Goal: Transaction & Acquisition: Obtain resource

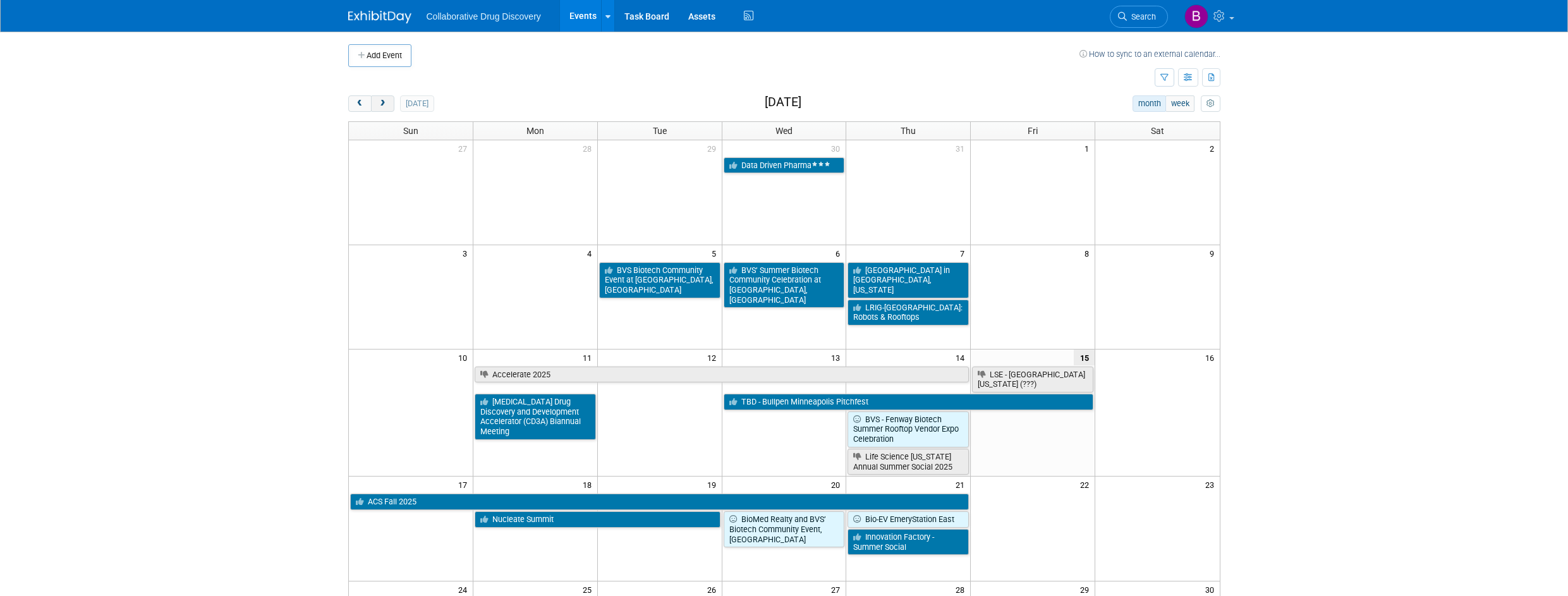
click at [381, 100] on span "next" at bounding box center [382, 104] width 10 height 8
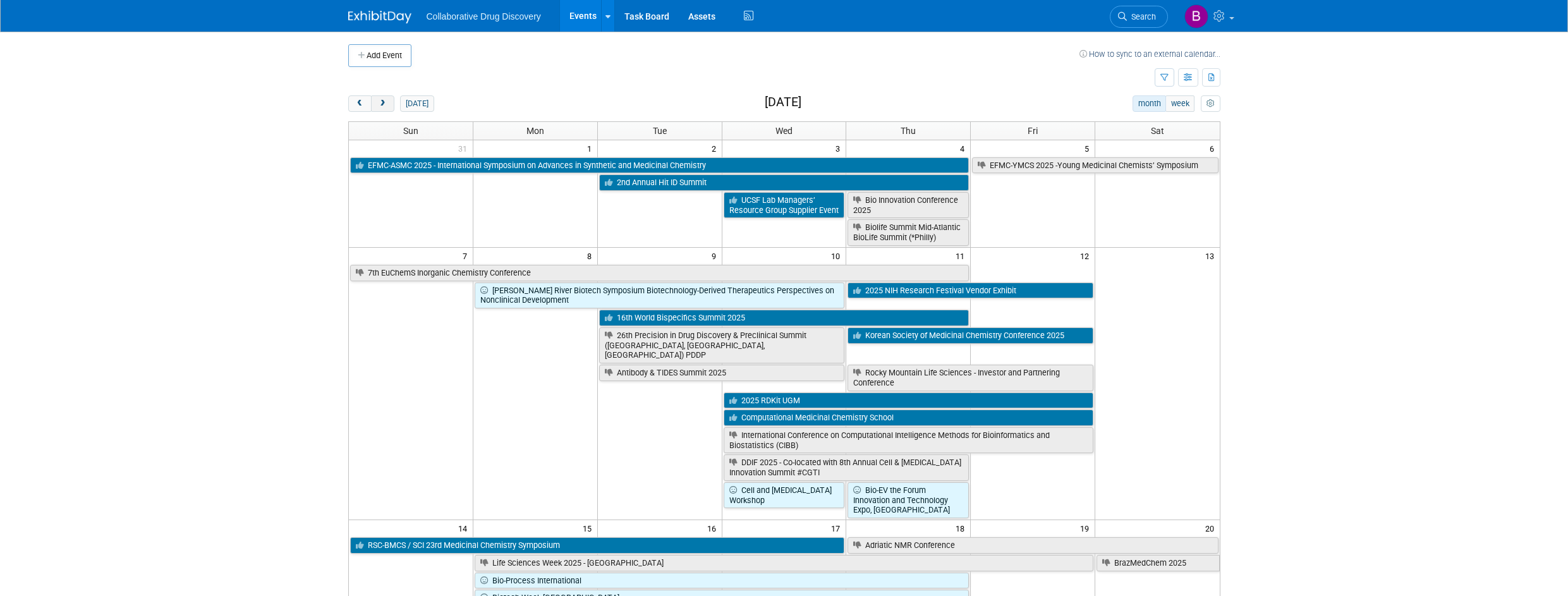
click at [381, 100] on span "next" at bounding box center [382, 104] width 10 height 8
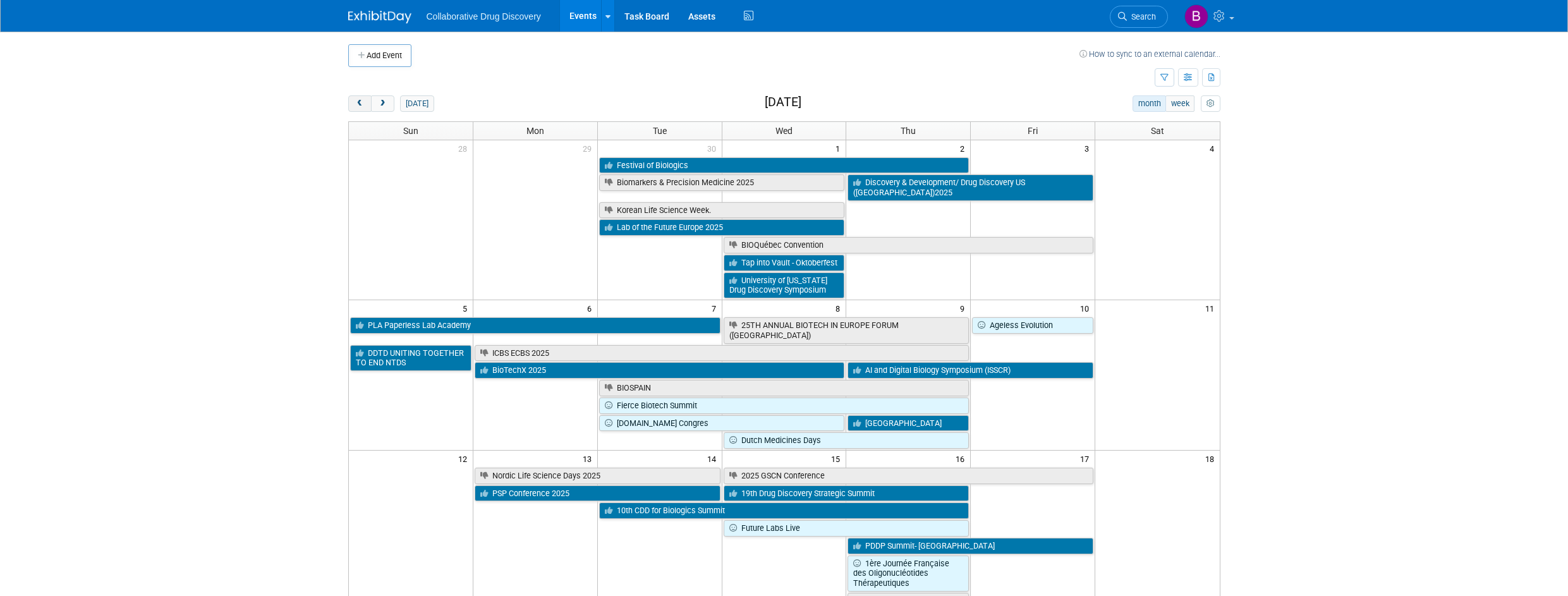
click at [349, 98] on button "prev" at bounding box center [360, 104] width 23 height 17
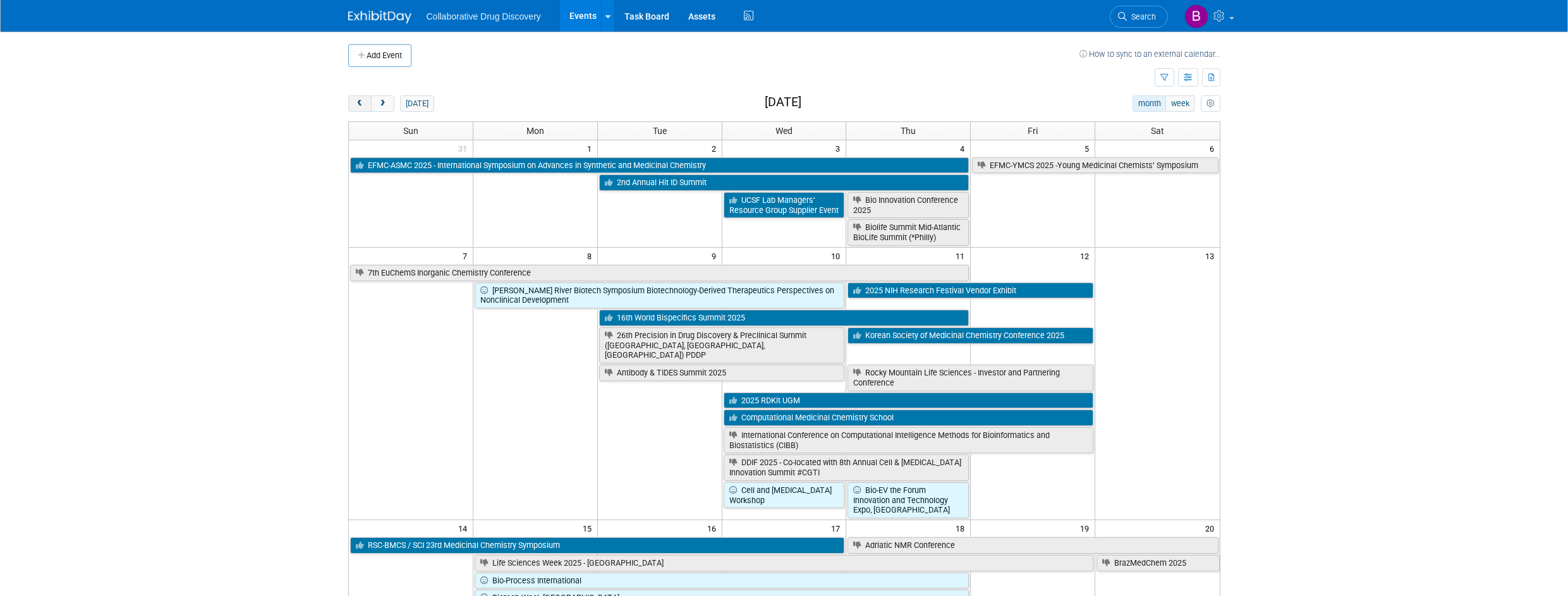
click at [349, 99] on button "prev" at bounding box center [360, 104] width 23 height 17
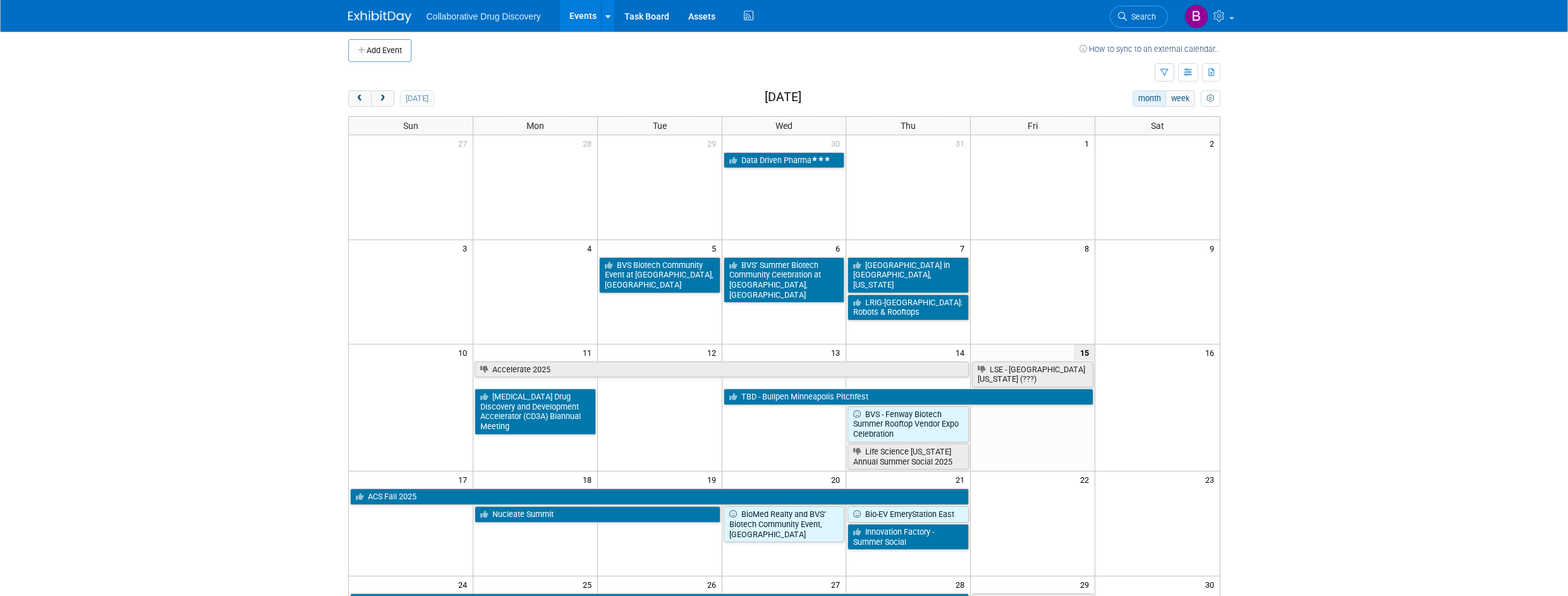
scroll to position [2, 0]
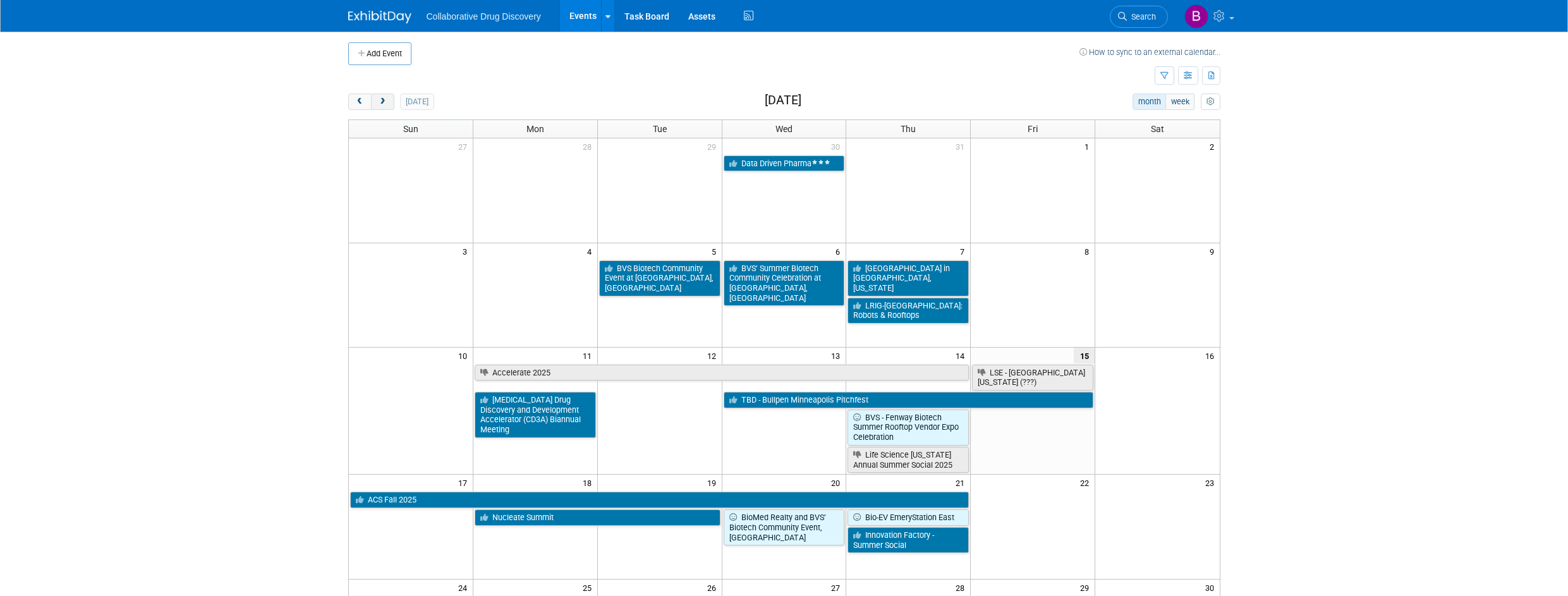
click at [381, 101] on span "next" at bounding box center [382, 102] width 10 height 8
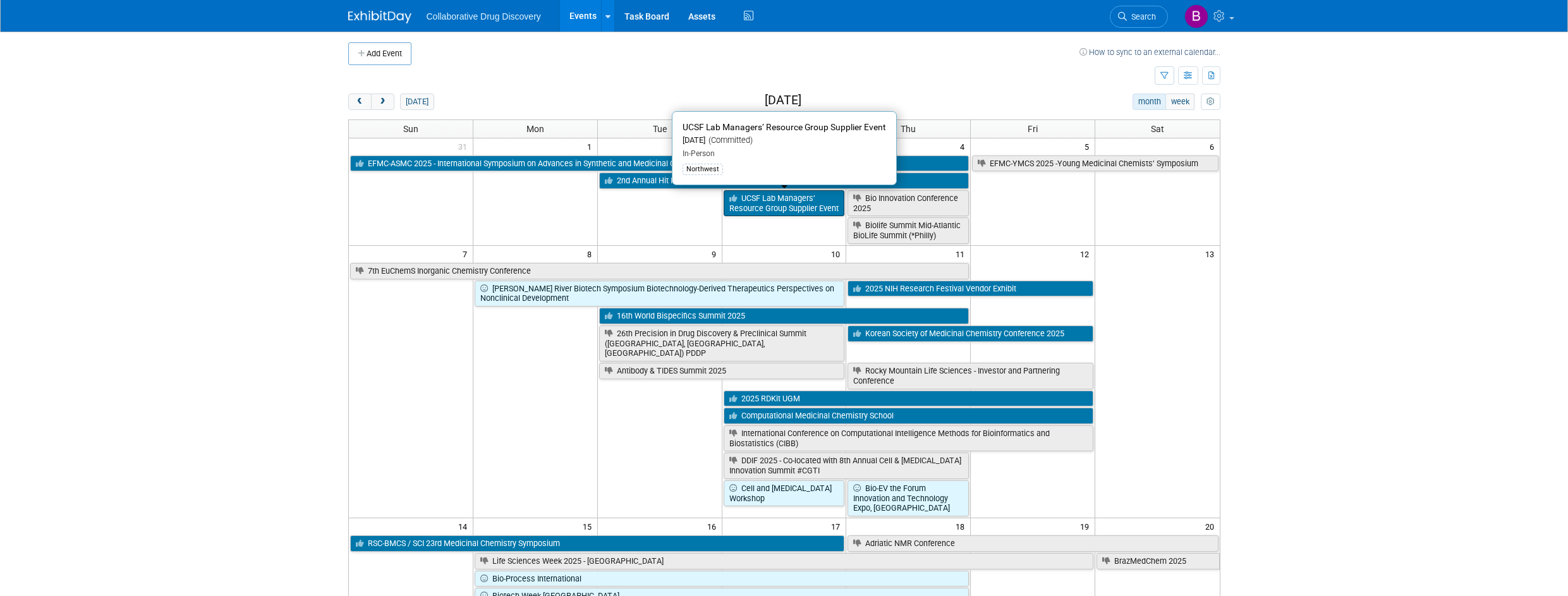
click at [784, 209] on link "UCSF Lab Managers’ Resource Group Supplier Event" at bounding box center [784, 204] width 121 height 25
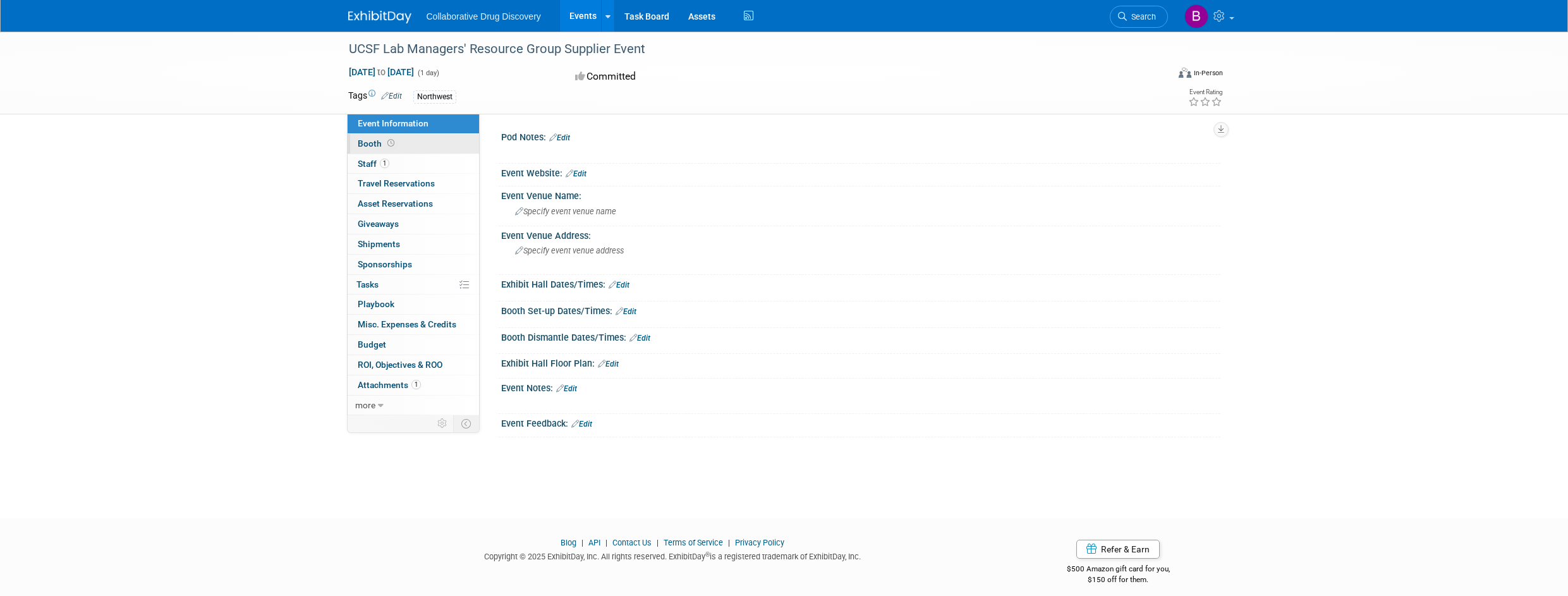
click at [440, 139] on link "Booth" at bounding box center [413, 144] width 131 height 20
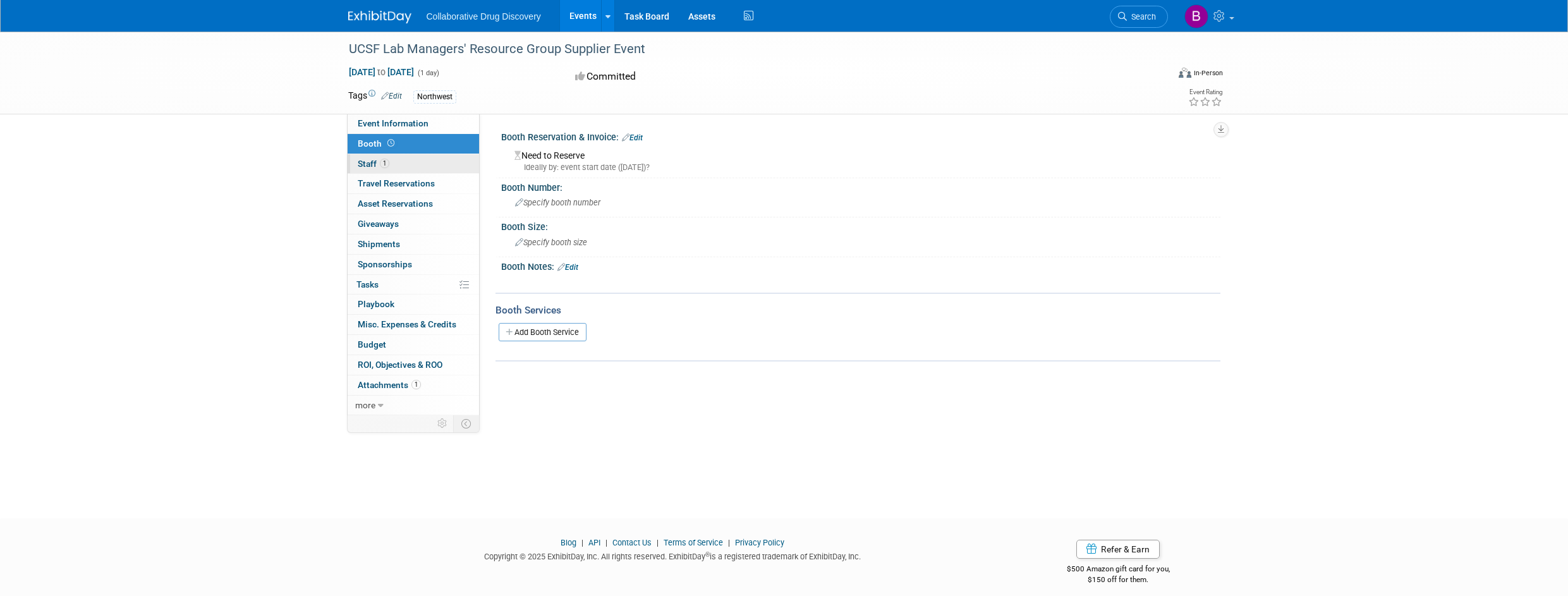
click at [435, 160] on link "1 Staff 1" at bounding box center [413, 164] width 131 height 20
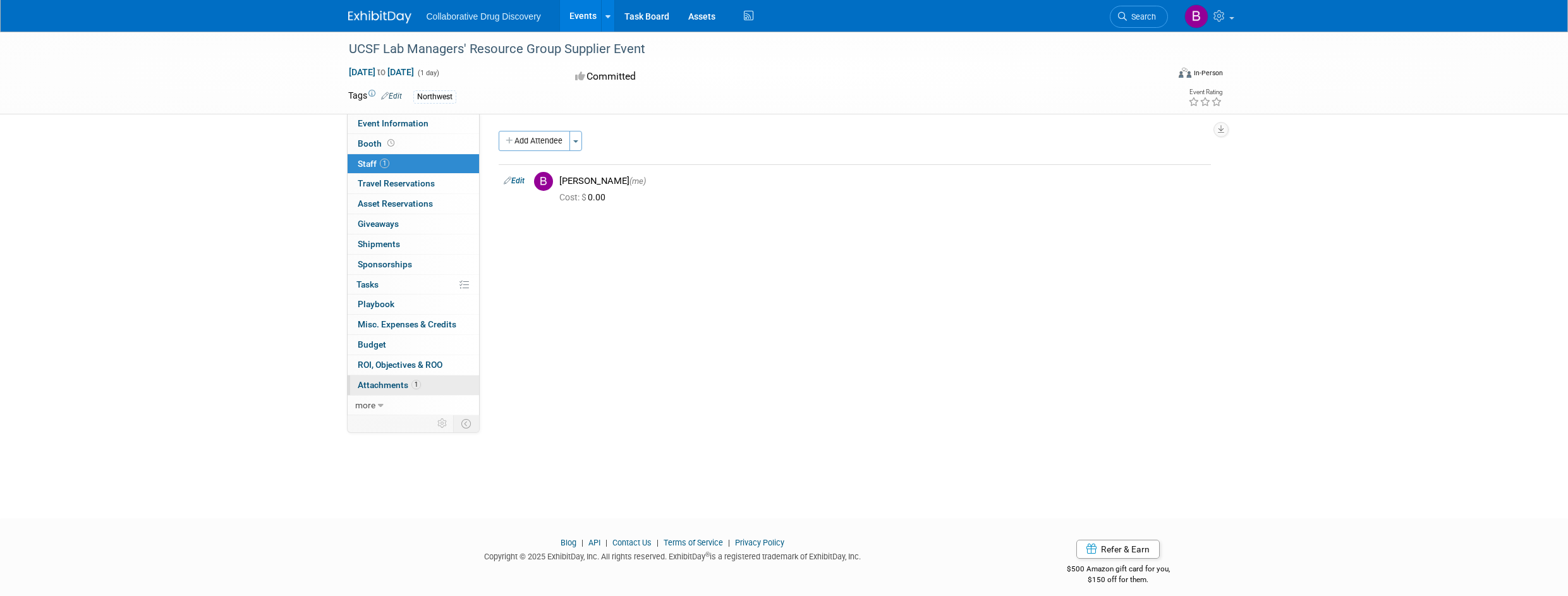
click at [419, 389] on span "1" at bounding box center [417, 385] width 10 height 10
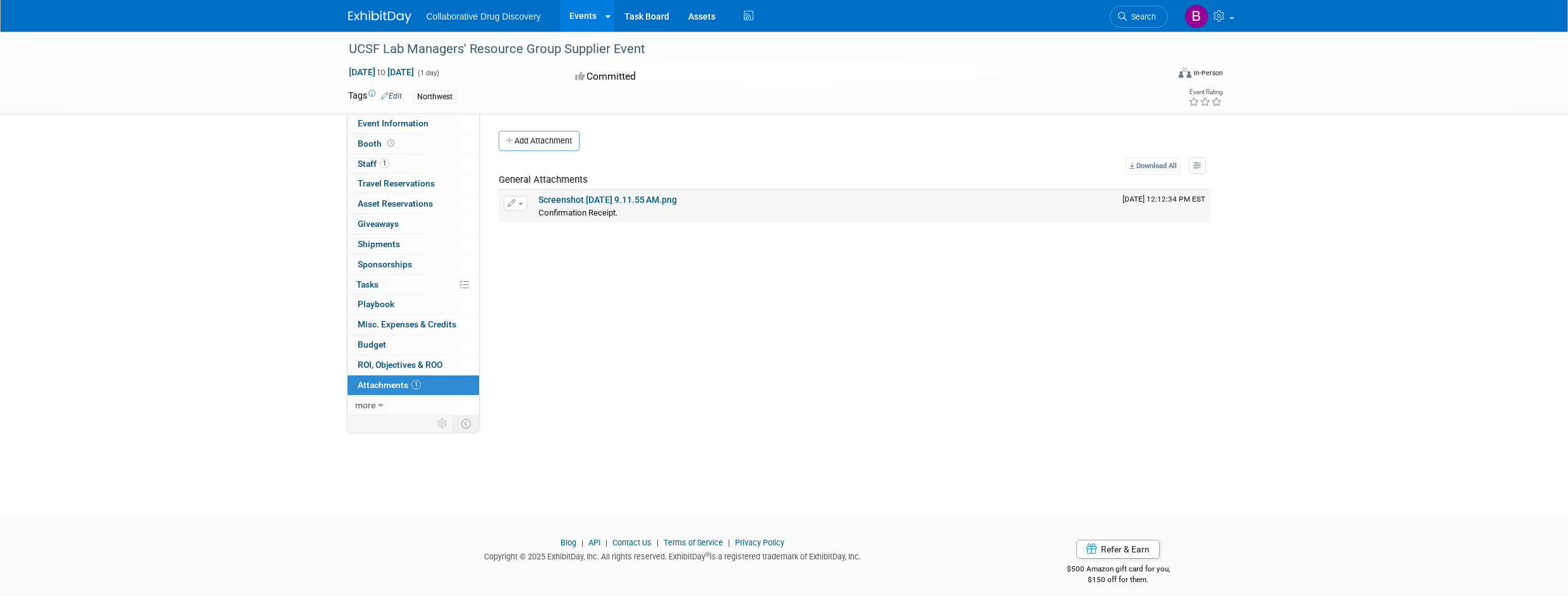
click at [637, 196] on link "Screenshot 2025-08-05 at 9.11.55 AM.png" at bounding box center [608, 200] width 139 height 10
